Goal: Task Accomplishment & Management: Manage account settings

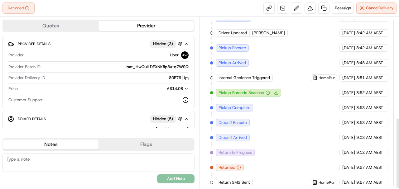
scroll to position [243, 0]
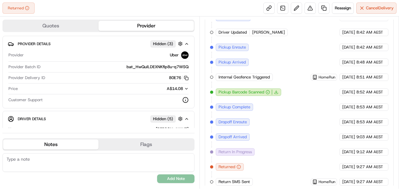
click at [251, 149] on span "Return In Progress" at bounding box center [234, 152] width 33 height 6
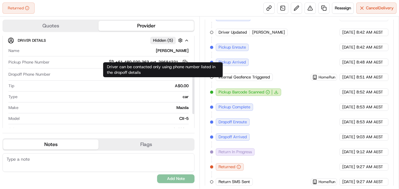
scroll to position [99, 0]
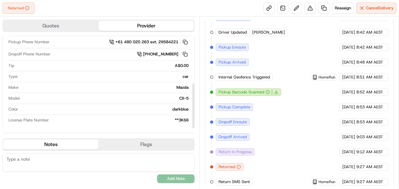
click at [136, 143] on button "Flags" at bounding box center [145, 145] width 95 height 10
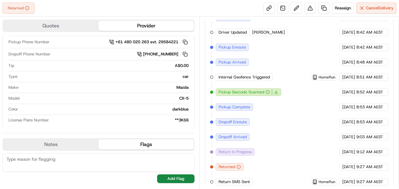
click at [64, 147] on button "Notes" at bounding box center [50, 145] width 95 height 10
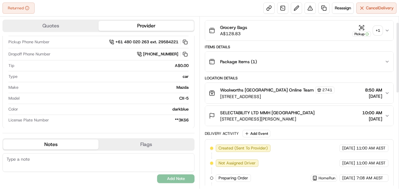
scroll to position [15, 0]
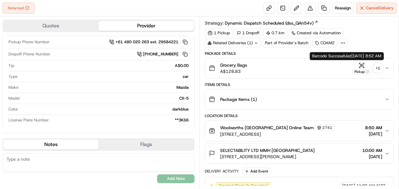
click at [375, 65] on div "+ 1" at bounding box center [377, 68] width 9 height 9
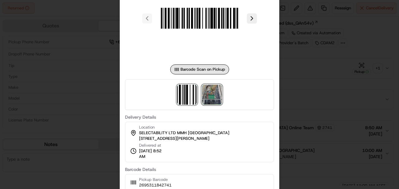
click at [217, 94] on img at bounding box center [212, 95] width 20 height 20
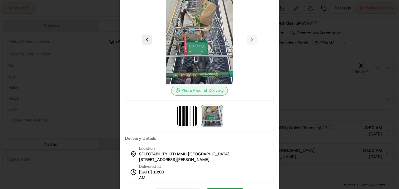
click at [299, 58] on div at bounding box center [199, 94] width 399 height 189
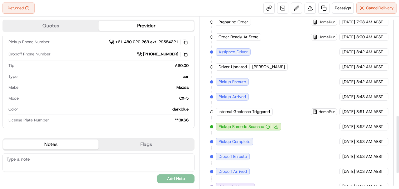
scroll to position [333, 0]
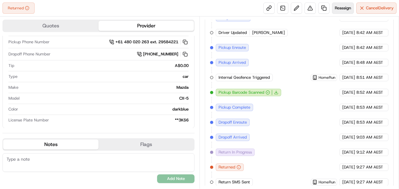
click at [338, 9] on span "Reassign" at bounding box center [343, 8] width 16 height 6
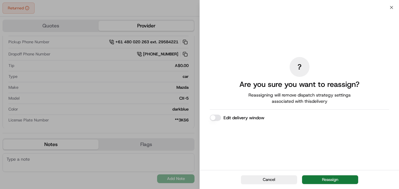
click at [331, 179] on button "Reassign" at bounding box center [330, 179] width 56 height 9
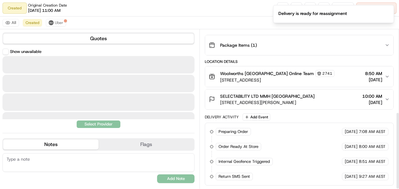
scroll to position [169, 0]
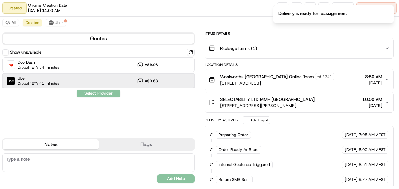
click at [95, 83] on div "Uber Dropoff ETA 41 minutes A$9.68" at bounding box center [98, 81] width 192 height 15
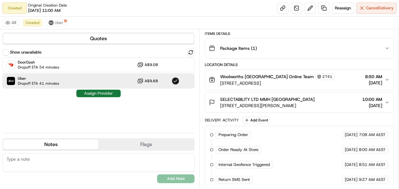
click at [103, 94] on button "Assign Provider" at bounding box center [98, 93] width 44 height 7
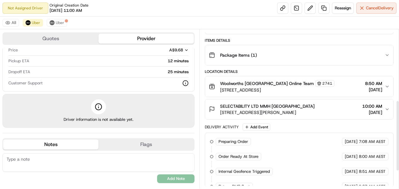
scroll to position [157, 0]
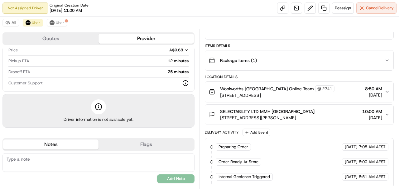
click at [98, 161] on textarea at bounding box center [98, 162] width 192 height 19
type textarea "s"
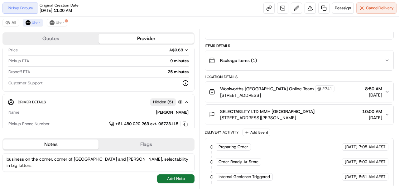
type textarea "business on the corner. corner of [GEOGRAPHIC_DATA] and [PERSON_NAME]. selectab…"
click at [180, 178] on button "Add Note" at bounding box center [175, 178] width 37 height 9
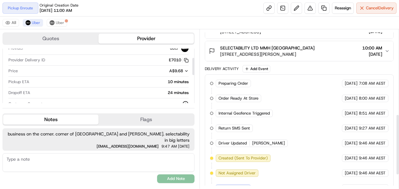
scroll to position [195, 0]
